Goal: Task Accomplishment & Management: Use online tool/utility

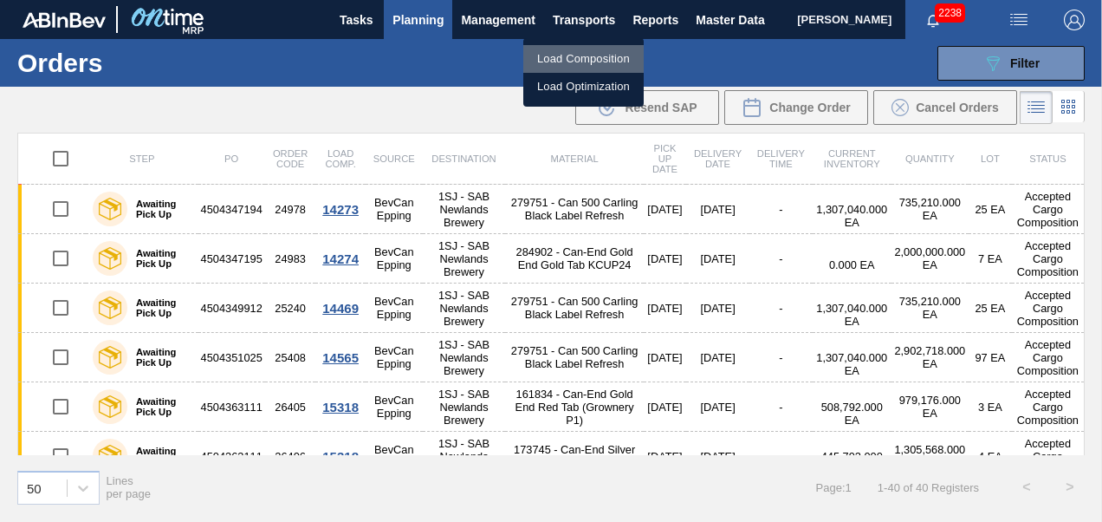
click at [544, 64] on li "Load Composition" at bounding box center [583, 59] width 120 height 28
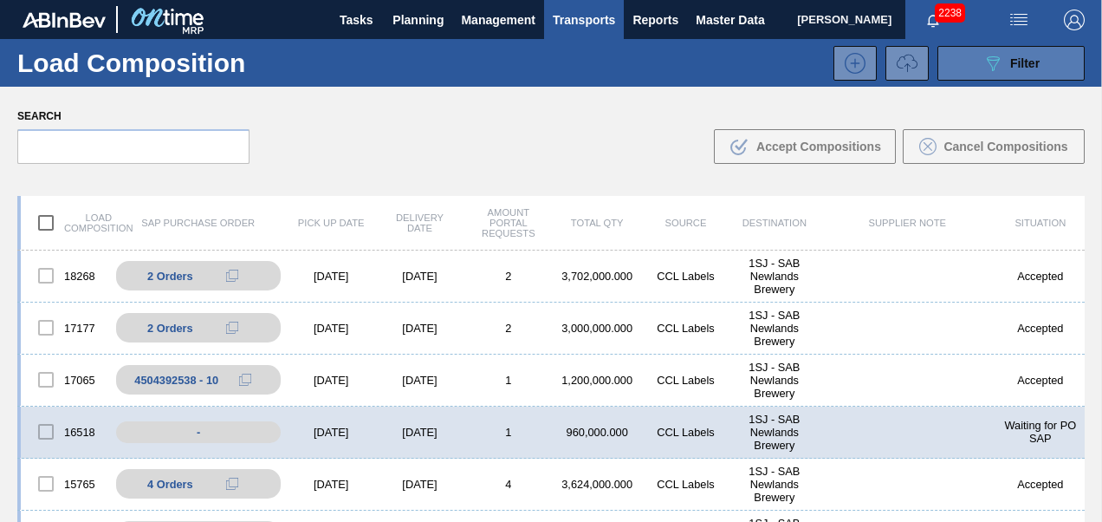
click at [995, 58] on icon "089F7B8B-B2A5-4AFE-B5C0-19BA573D28AC" at bounding box center [993, 63] width 21 height 21
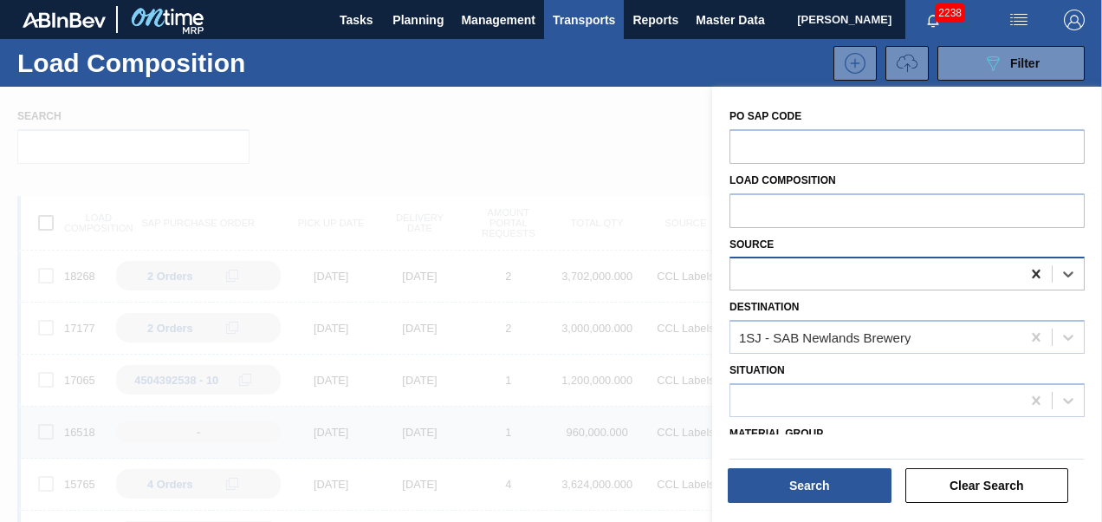
click at [1032, 270] on icon at bounding box center [1036, 274] width 8 height 9
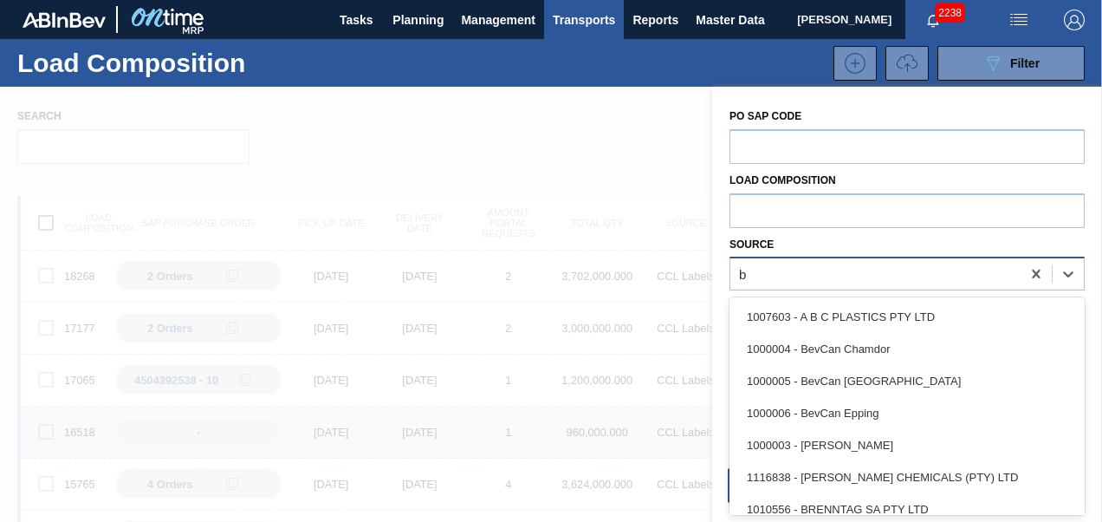
scroll to position [42, 0]
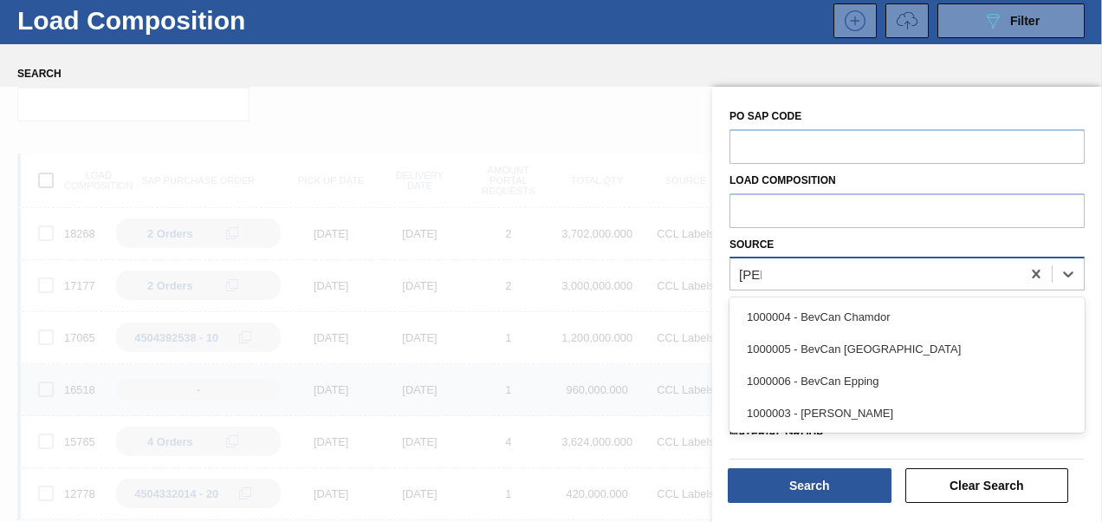
type input "bevc"
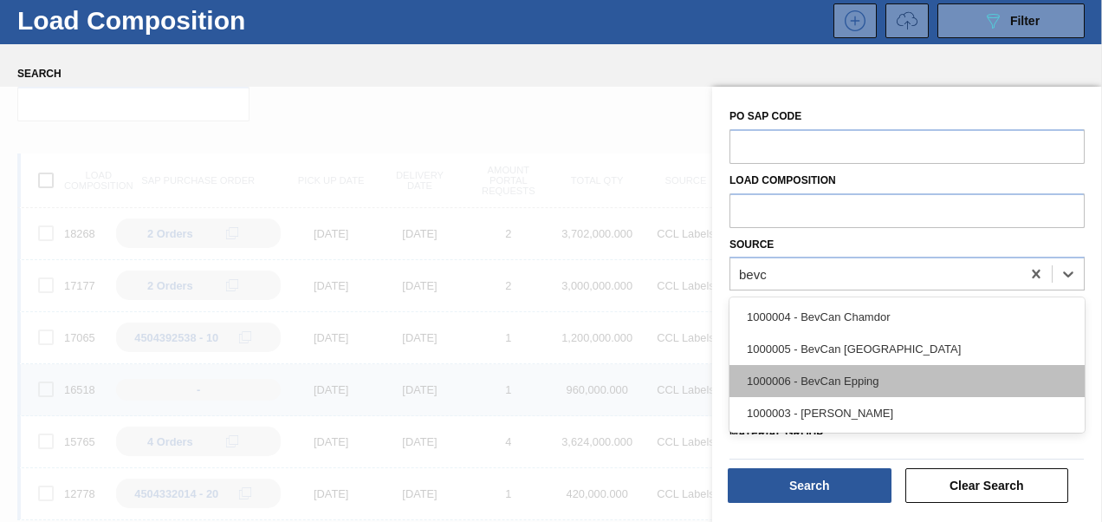
click at [843, 392] on div "1000006 - BevCan Epping" at bounding box center [907, 381] width 355 height 32
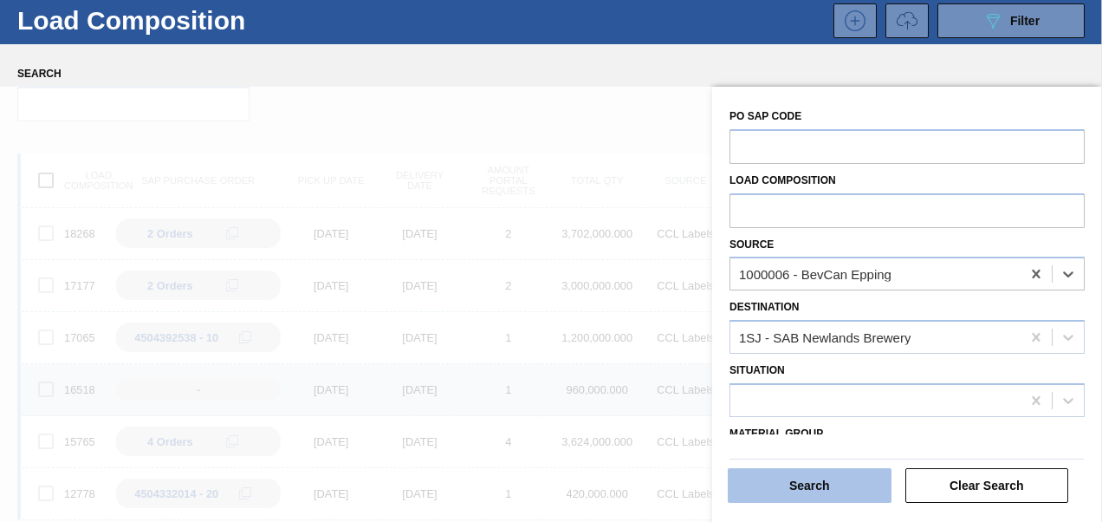
click at [815, 492] on button "Search" at bounding box center [810, 485] width 164 height 35
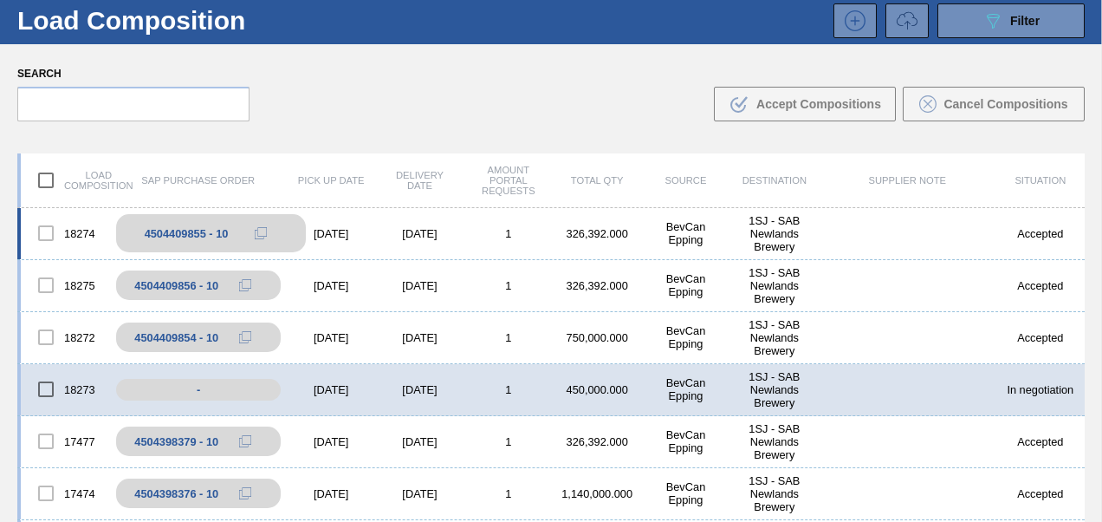
click at [262, 229] on icon at bounding box center [261, 233] width 12 height 12
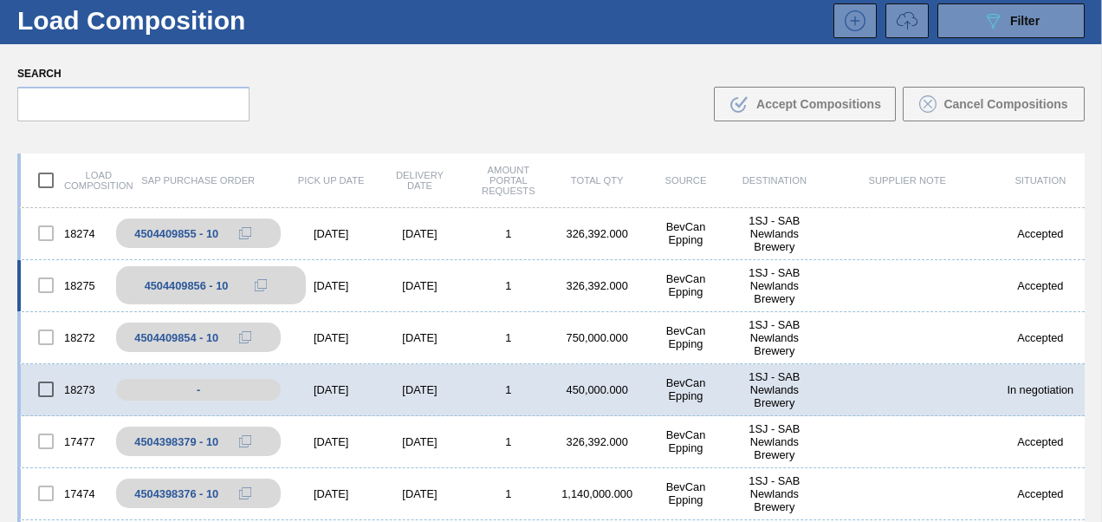
click at [258, 286] on icon at bounding box center [261, 285] width 12 height 12
click at [260, 285] on icon at bounding box center [261, 285] width 12 height 12
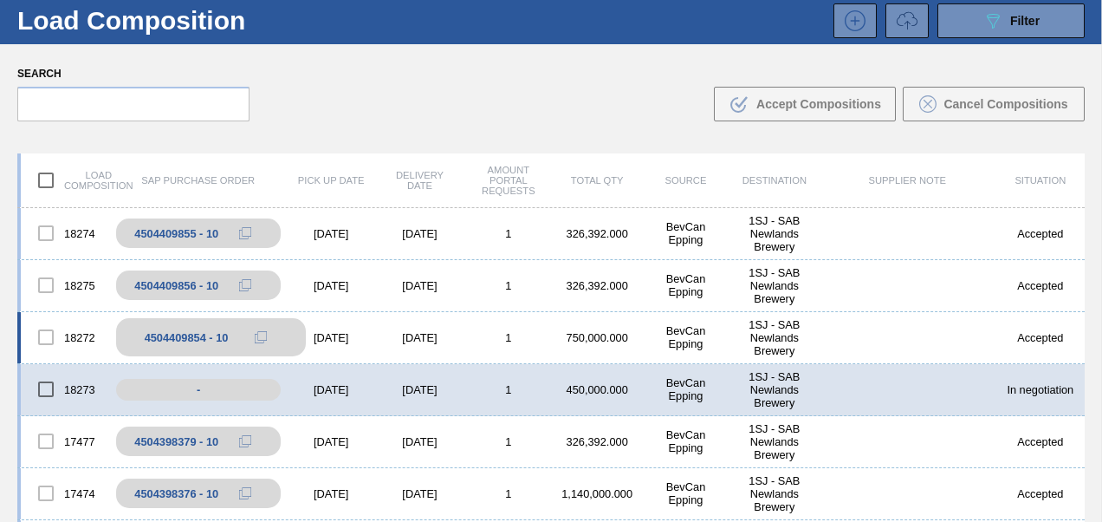
click at [260, 338] on icon at bounding box center [261, 337] width 12 height 12
click at [321, 386] on div "[DATE]" at bounding box center [331, 389] width 88 height 13
click at [239, 383] on div "-" at bounding box center [211, 389] width 190 height 30
click at [206, 385] on div "-" at bounding box center [211, 389] width 190 height 30
click at [433, 390] on div "[DATE]" at bounding box center [419, 389] width 88 height 13
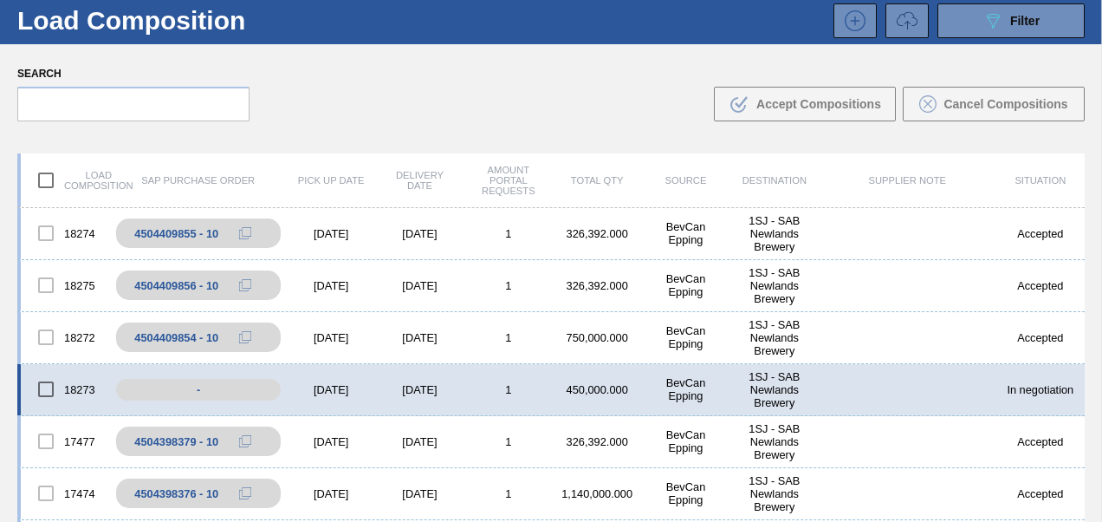
click at [457, 381] on div "18273 - [DATE] [DATE] 1 450,000.000 BevCan Epping 1SJ - SAB Newlands Brewery In…" at bounding box center [551, 390] width 1068 height 52
click at [573, 374] on div "18273 - [DATE] [DATE] 1 450,000.000 BevCan Epping 1SJ - SAB Newlands Brewery In…" at bounding box center [551, 390] width 1068 height 52
click at [614, 381] on div "18273 - [DATE] [DATE] 1 450,000.000 BevCan Epping 1SJ - SAB Newlands Brewery In…" at bounding box center [551, 390] width 1068 height 52
click at [165, 385] on div "-" at bounding box center [211, 389] width 190 height 30
click at [152, 386] on div "-" at bounding box center [211, 389] width 190 height 30
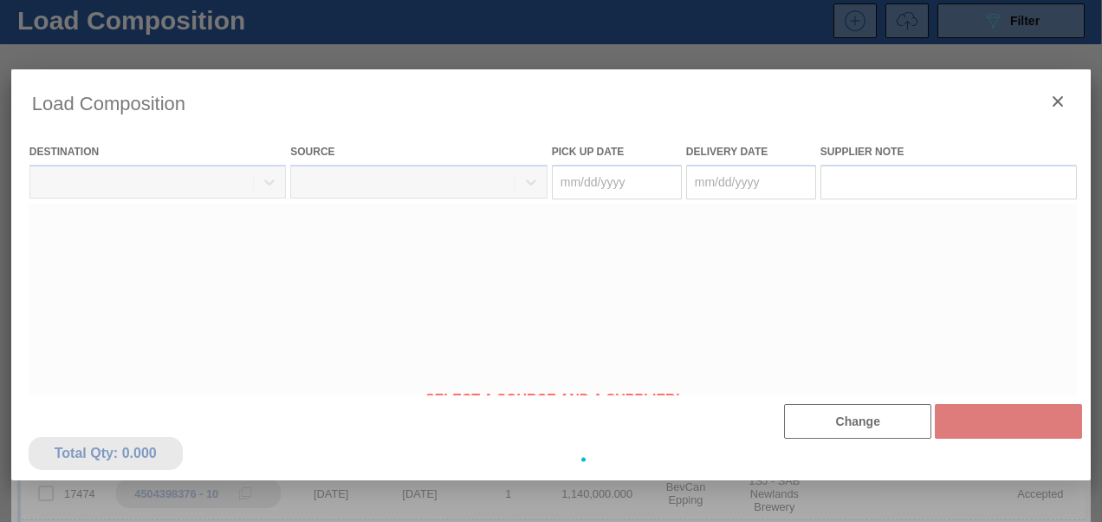
type Date "[DATE]"
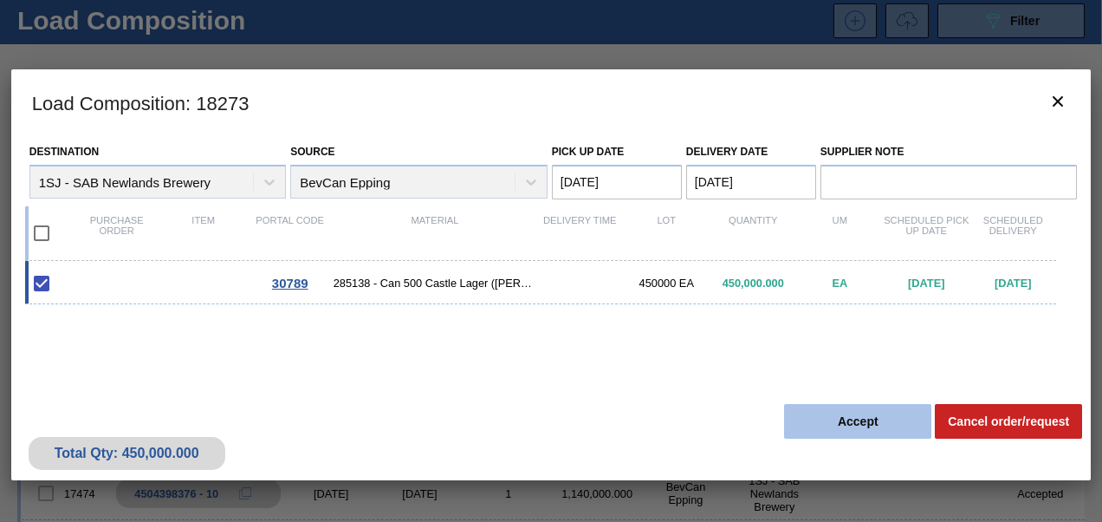
click at [821, 419] on button "Accept" at bounding box center [857, 421] width 147 height 35
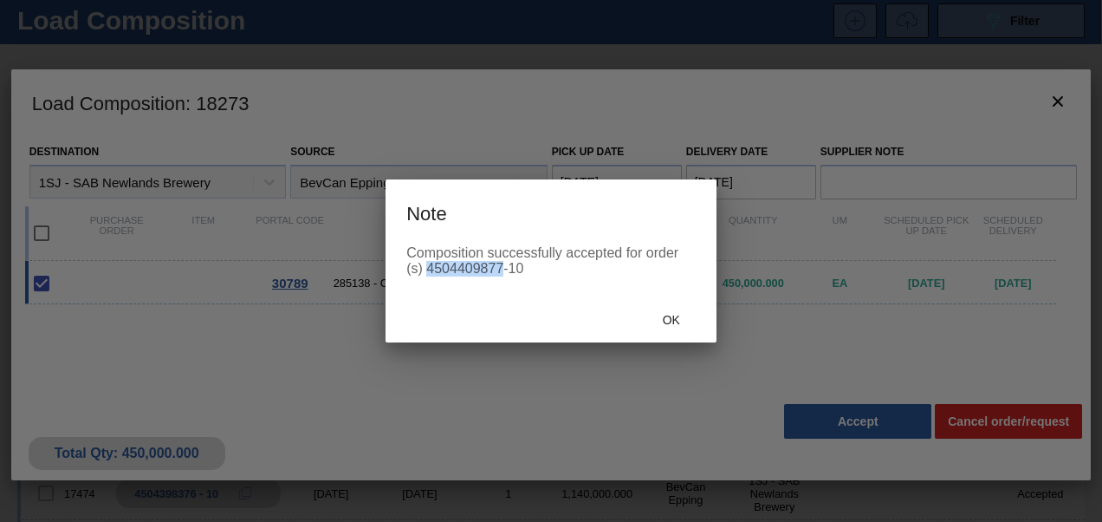
drag, startPoint x: 504, startPoint y: 270, endPoint x: 430, endPoint y: 276, distance: 74.8
click at [430, 276] on div "Composition successfully accepted for order (s) 4504409877-10" at bounding box center [550, 260] width 289 height 31
copy div "4504409877"
